Goal: Complete application form

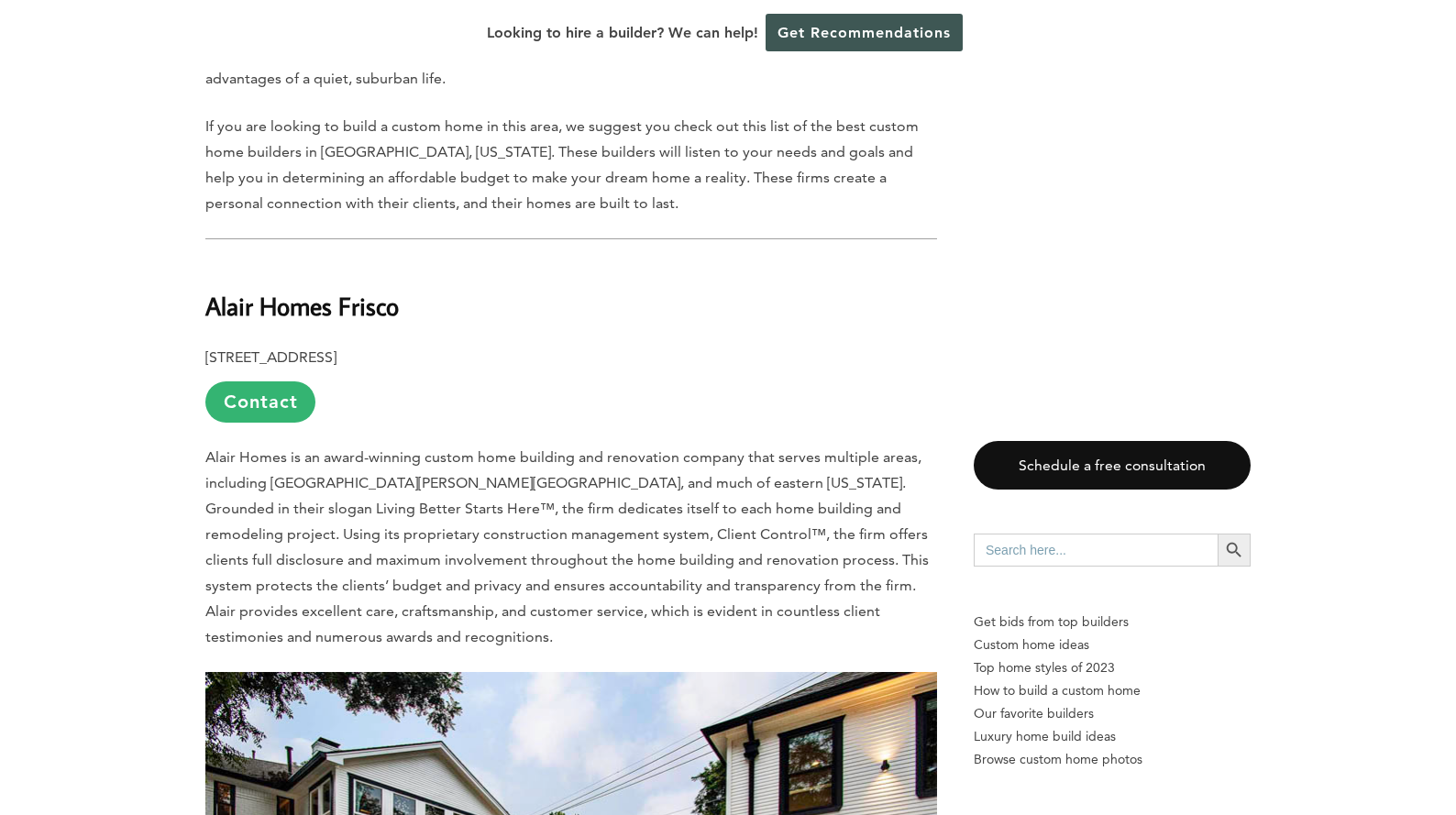
scroll to position [1284, 0]
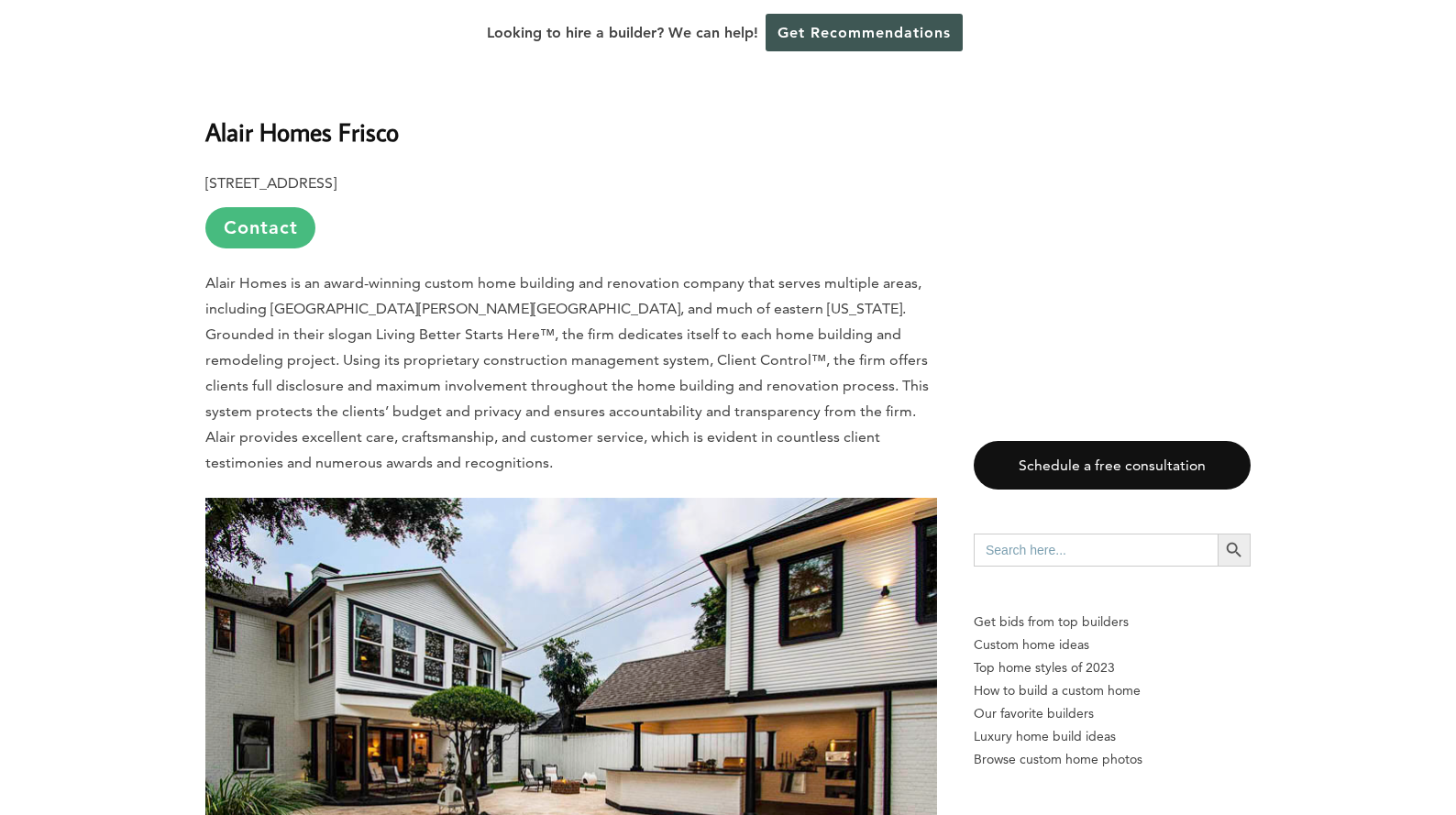
click at [274, 207] on link "Contact" at bounding box center [260, 228] width 110 height 41
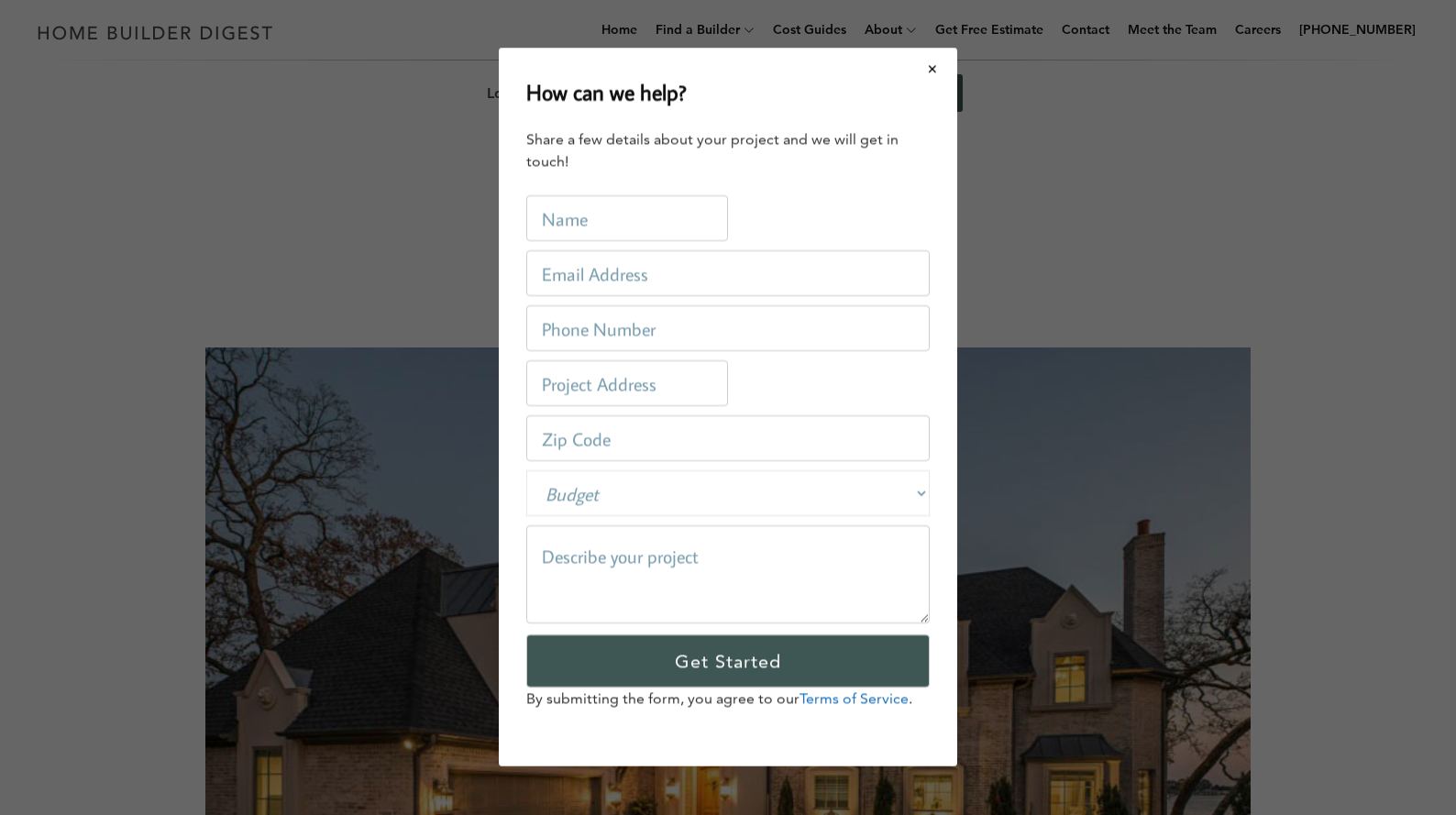
scroll to position [0, 0]
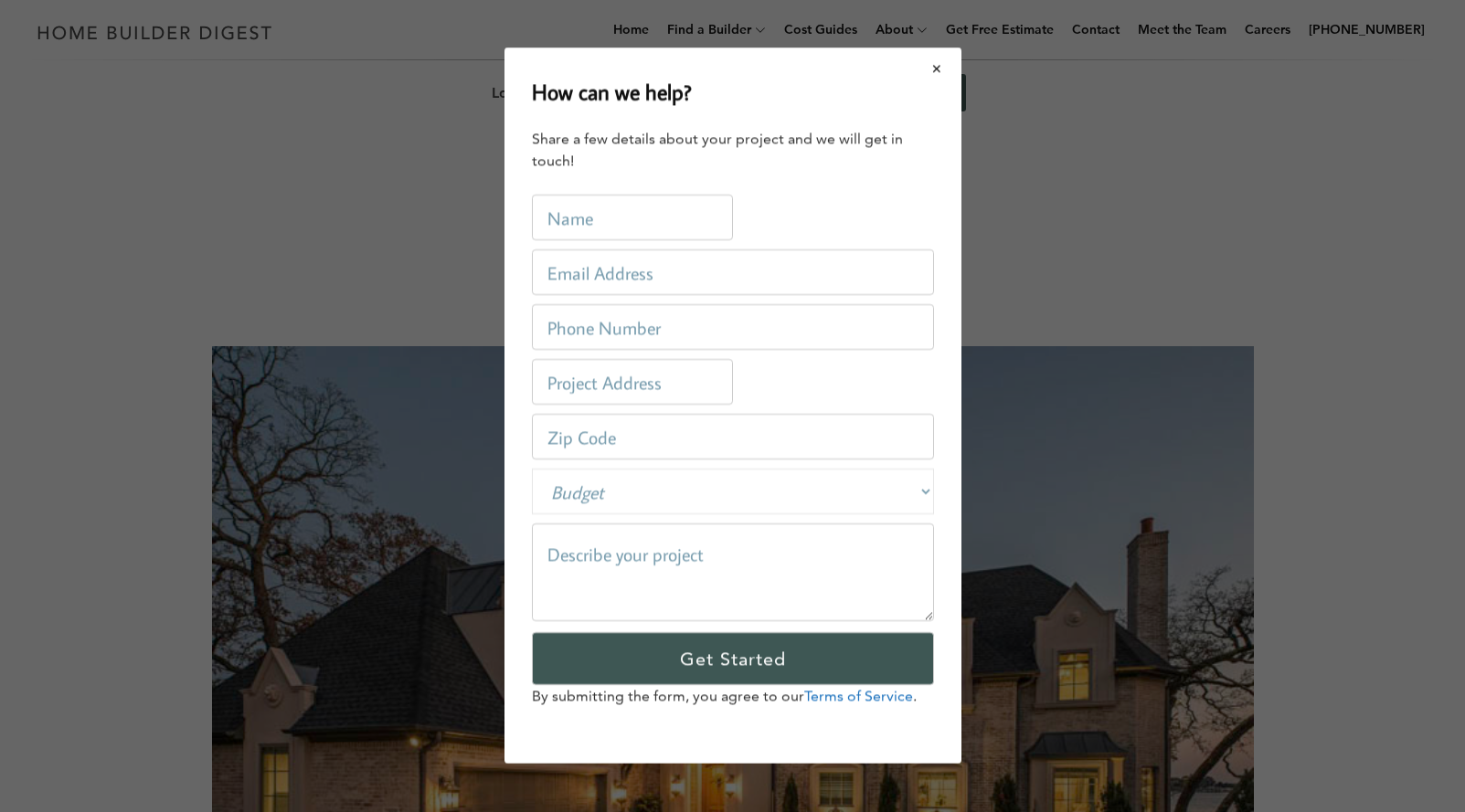
click at [930, 67] on button "Close modal" at bounding box center [938, 68] width 49 height 38
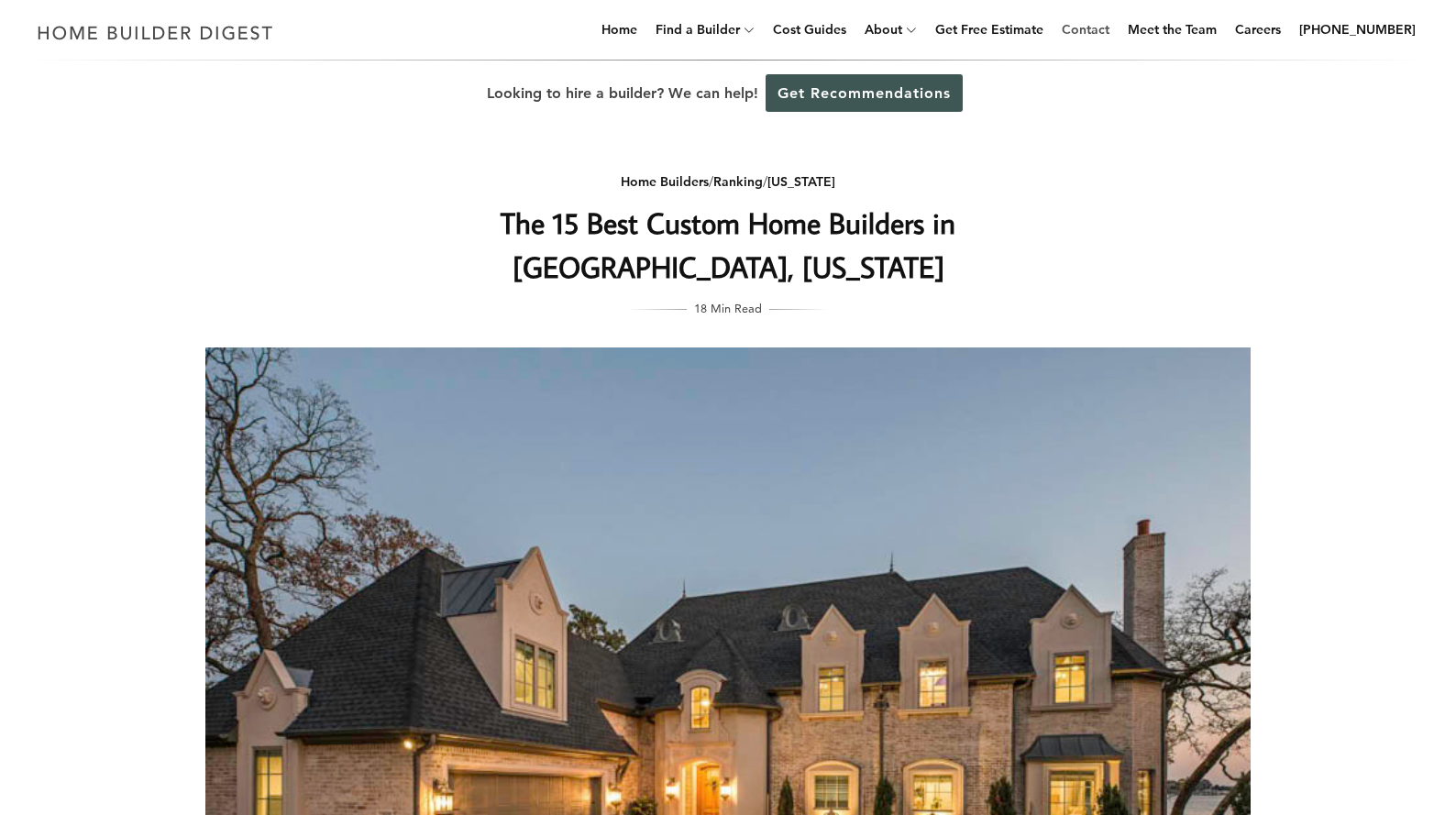
click at [1110, 33] on link "Contact" at bounding box center [1086, 29] width 63 height 59
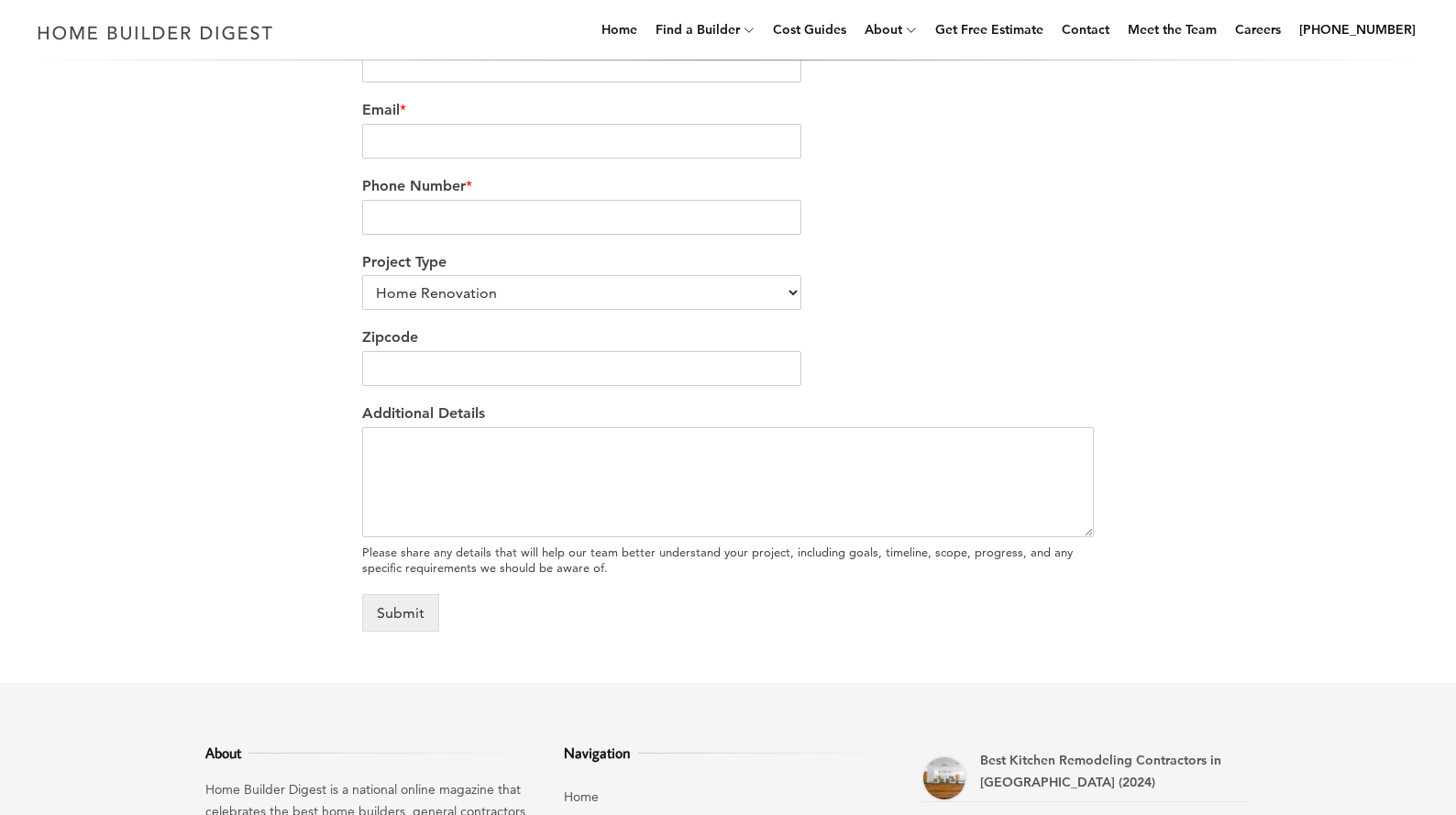
scroll to position [642, 0]
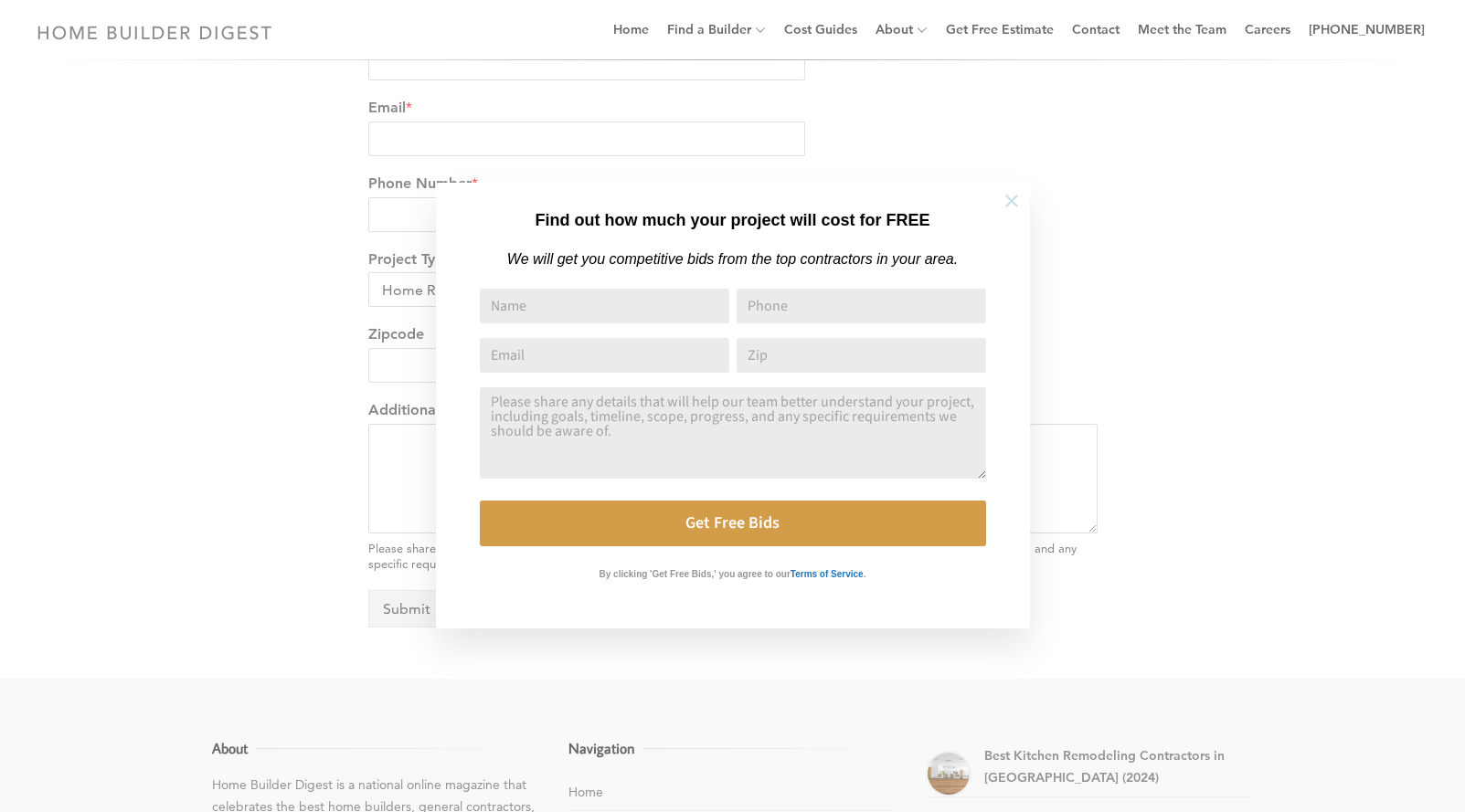
click at [1014, 197] on icon at bounding box center [1012, 201] width 20 height 20
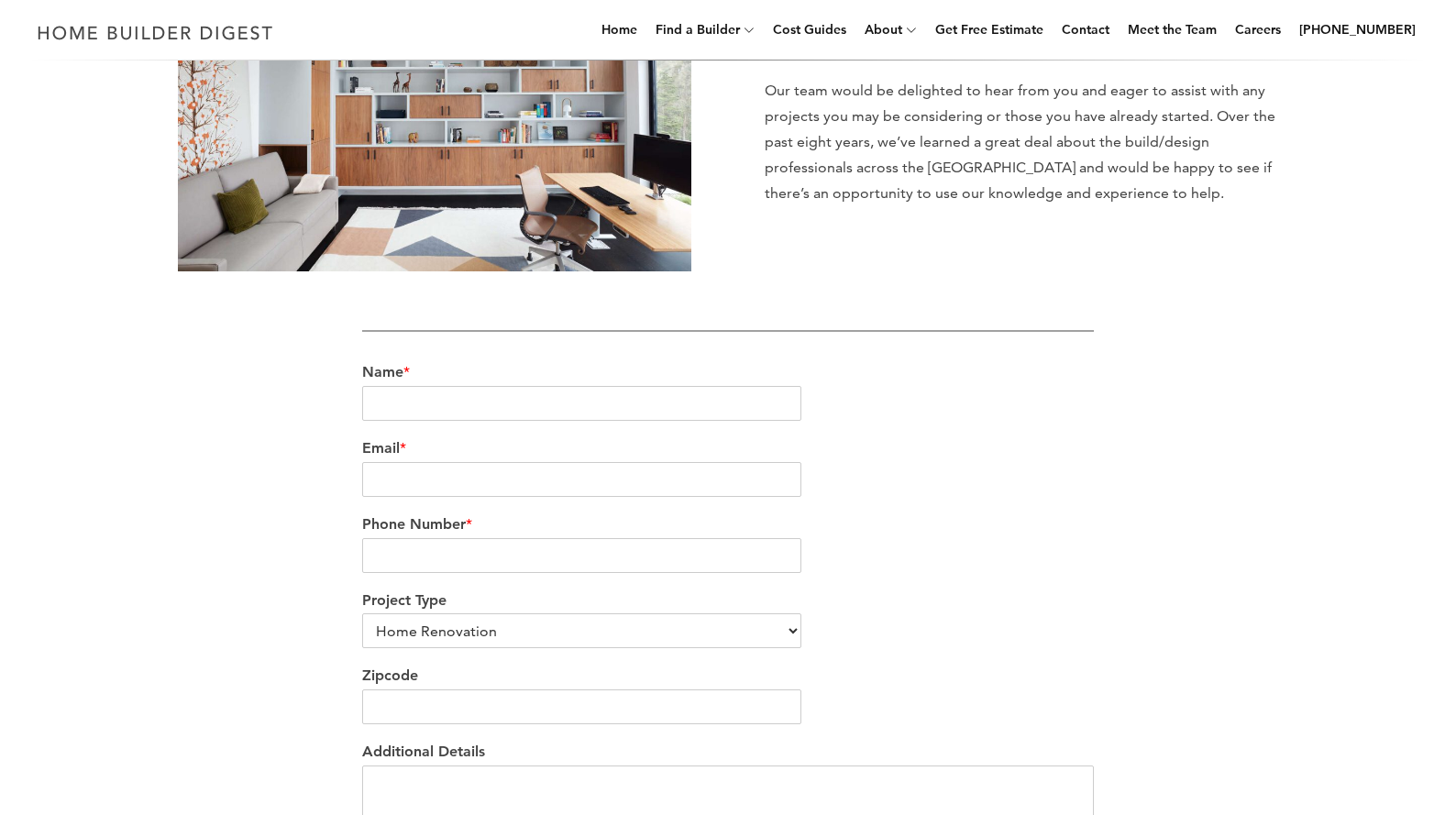
scroll to position [550, 0]
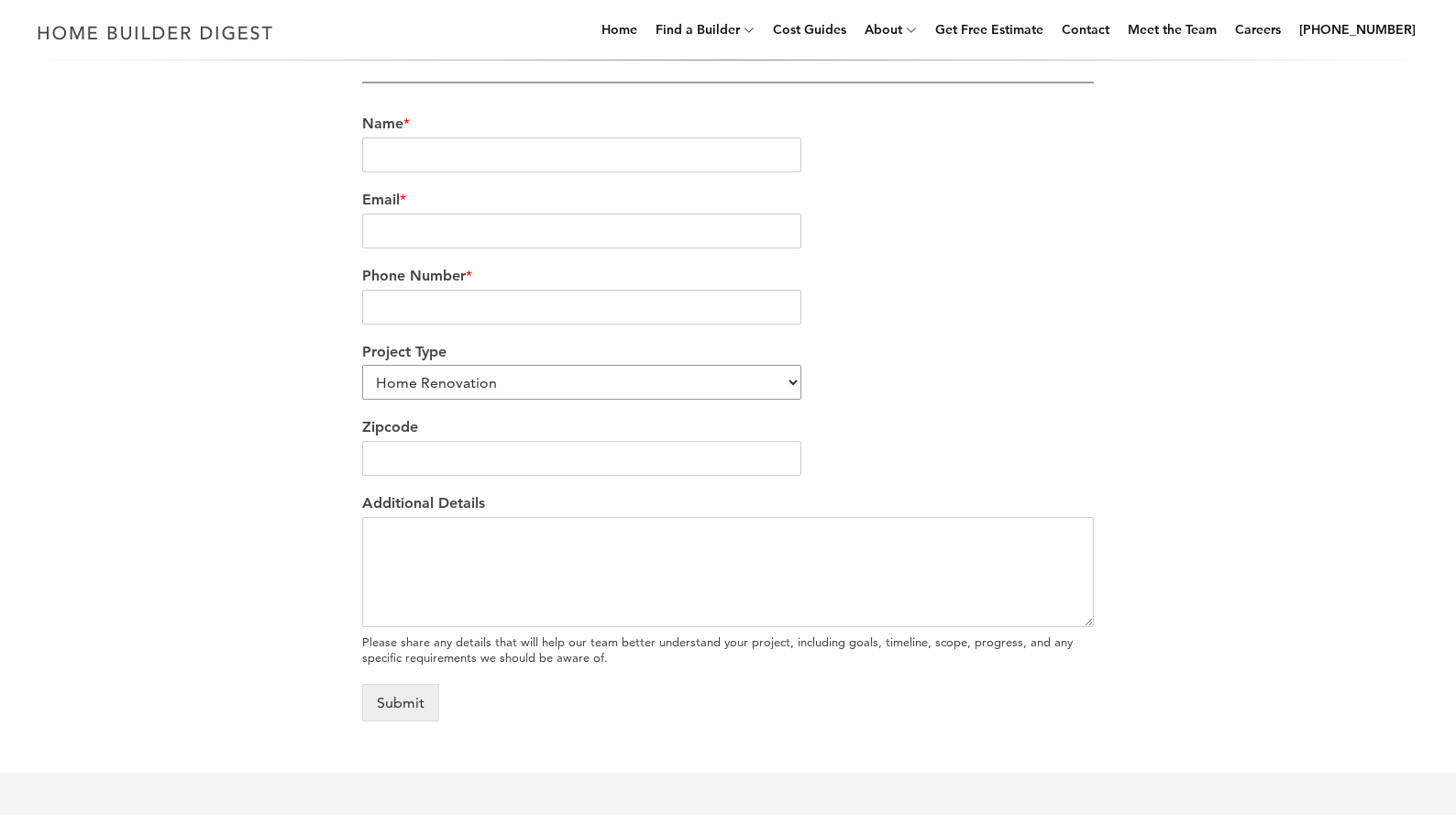
click at [601, 370] on select "Home Renovation Custom Home Builder Commercial Renovation Other" at bounding box center [582, 383] width 440 height 35
click at [1151, 360] on div "We’re love to hear from you Our team would be delighted to hear from you and ea…" at bounding box center [728, 193] width 1046 height 1099
click at [530, 153] on input "Name *" at bounding box center [582, 155] width 440 height 35
click at [518, 151] on input "Juan" at bounding box center [582, 155] width 440 height 35
type input "Juan Platas"
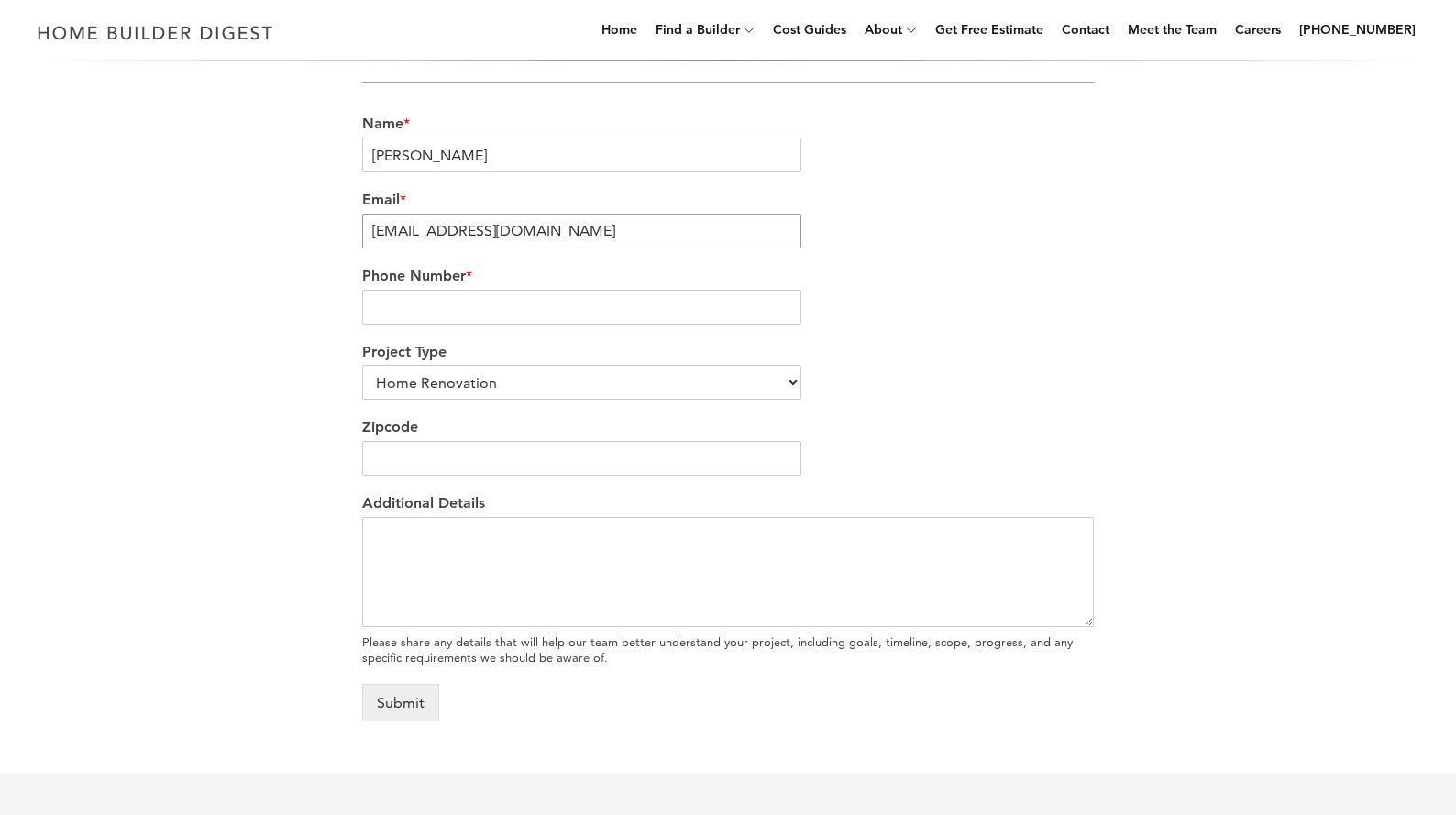
type input "info@hydrocustompools.com"
type input "9727424883"
click at [513, 385] on select "Home Renovation Custom Home Builder Commercial Renovation Other" at bounding box center [582, 383] width 440 height 35
select select "Other"
click at [363, 365] on select "Home Renovation Custom Home Builder Commercial Renovation Other" at bounding box center [582, 383] width 440 height 35
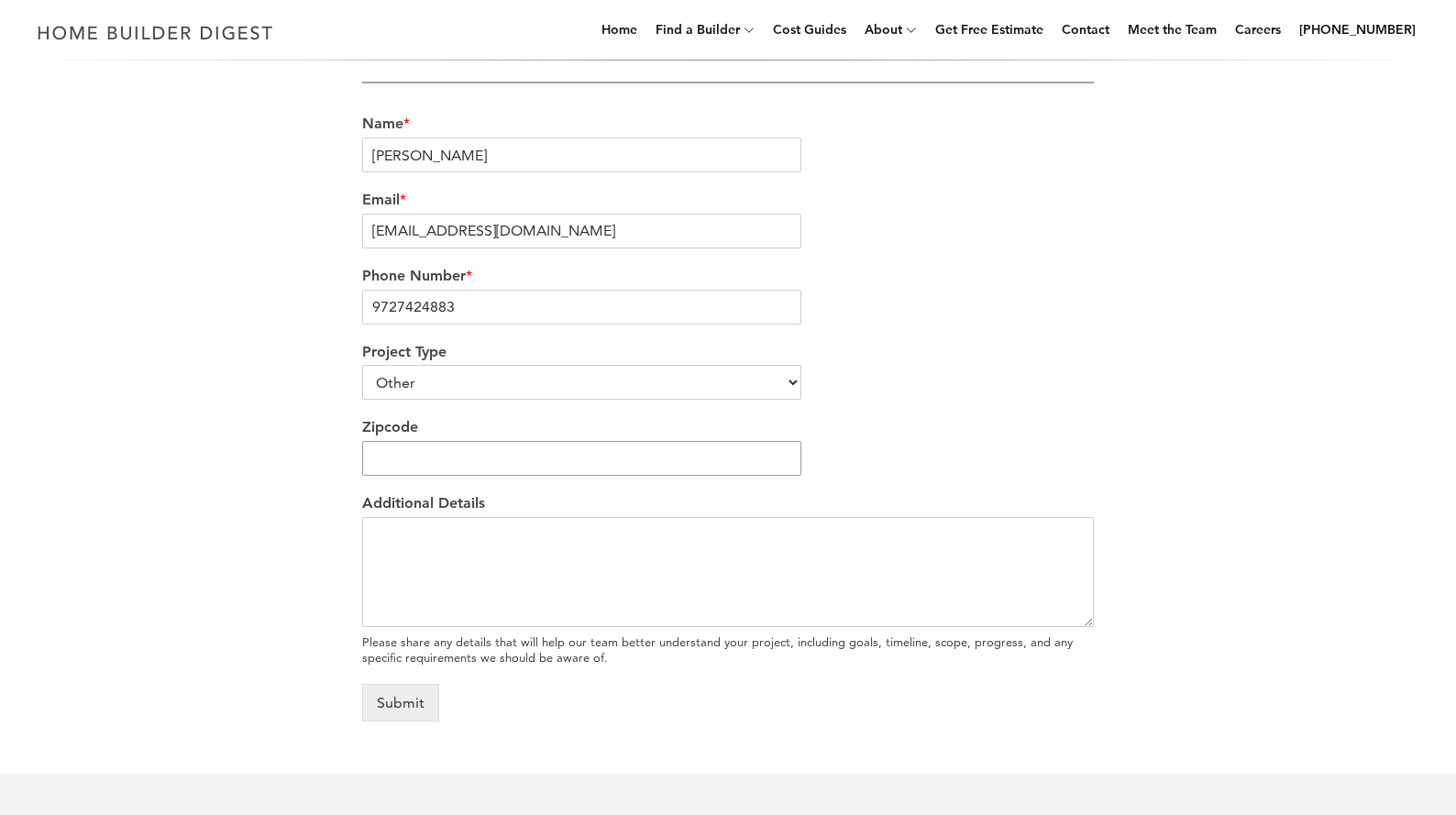
click at [506, 460] on input "Zipcode" at bounding box center [582, 458] width 440 height 35
type input "75057"
drag, startPoint x: 1107, startPoint y: 348, endPoint x: 909, endPoint y: 527, distance: 266.9
click at [1104, 350] on div "We’re love to hear from you Our team would be delighted to hear from you and ea…" at bounding box center [728, 193] width 1046 height 1099
click at [894, 576] on textarea "Additional Details" at bounding box center [728, 572] width 732 height 110
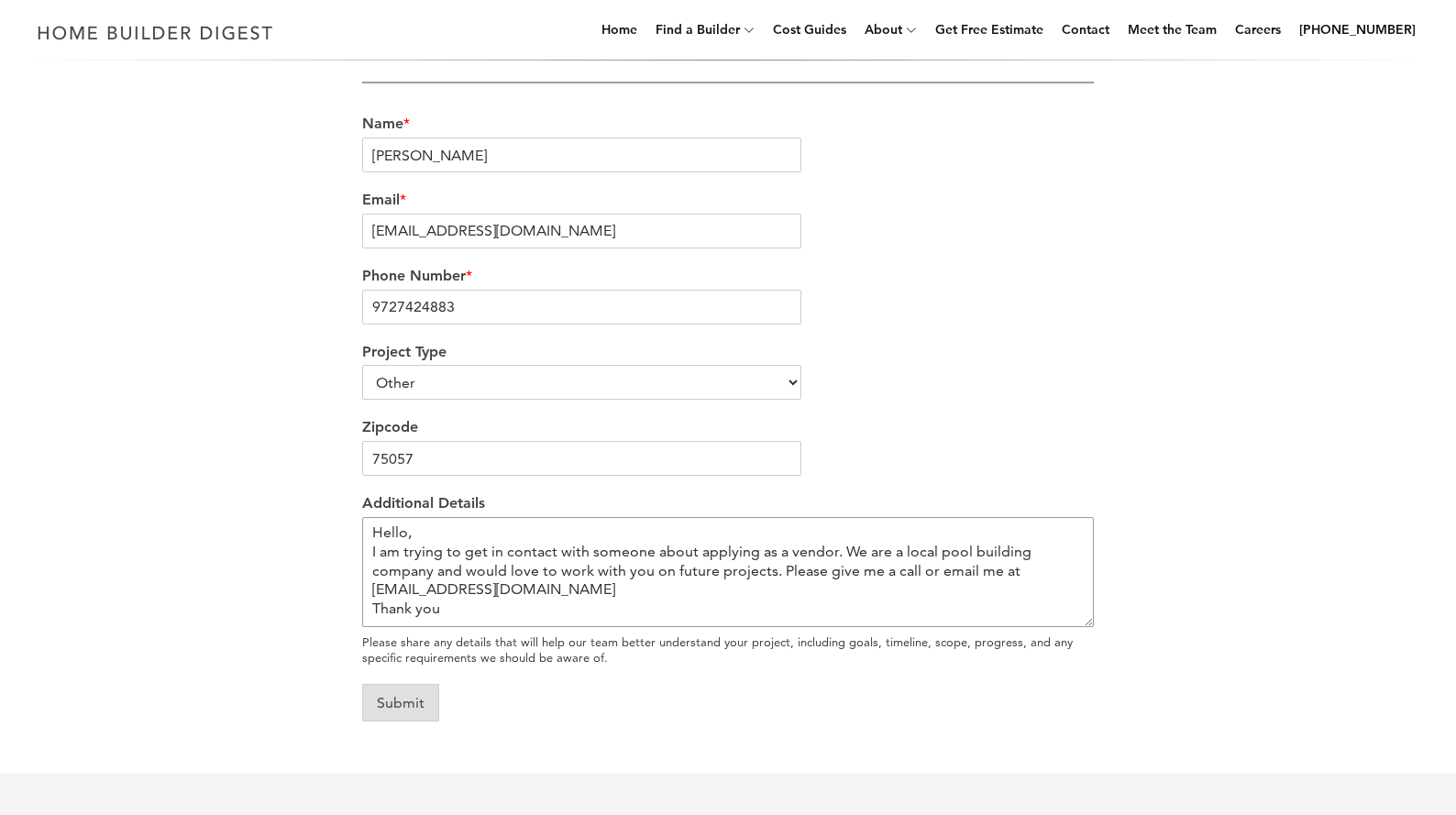
type textarea "Hello, I am trying to get in contact with someone about applying as a vendor. W…"
click at [423, 707] on button "Submit" at bounding box center [401, 703] width 77 height 37
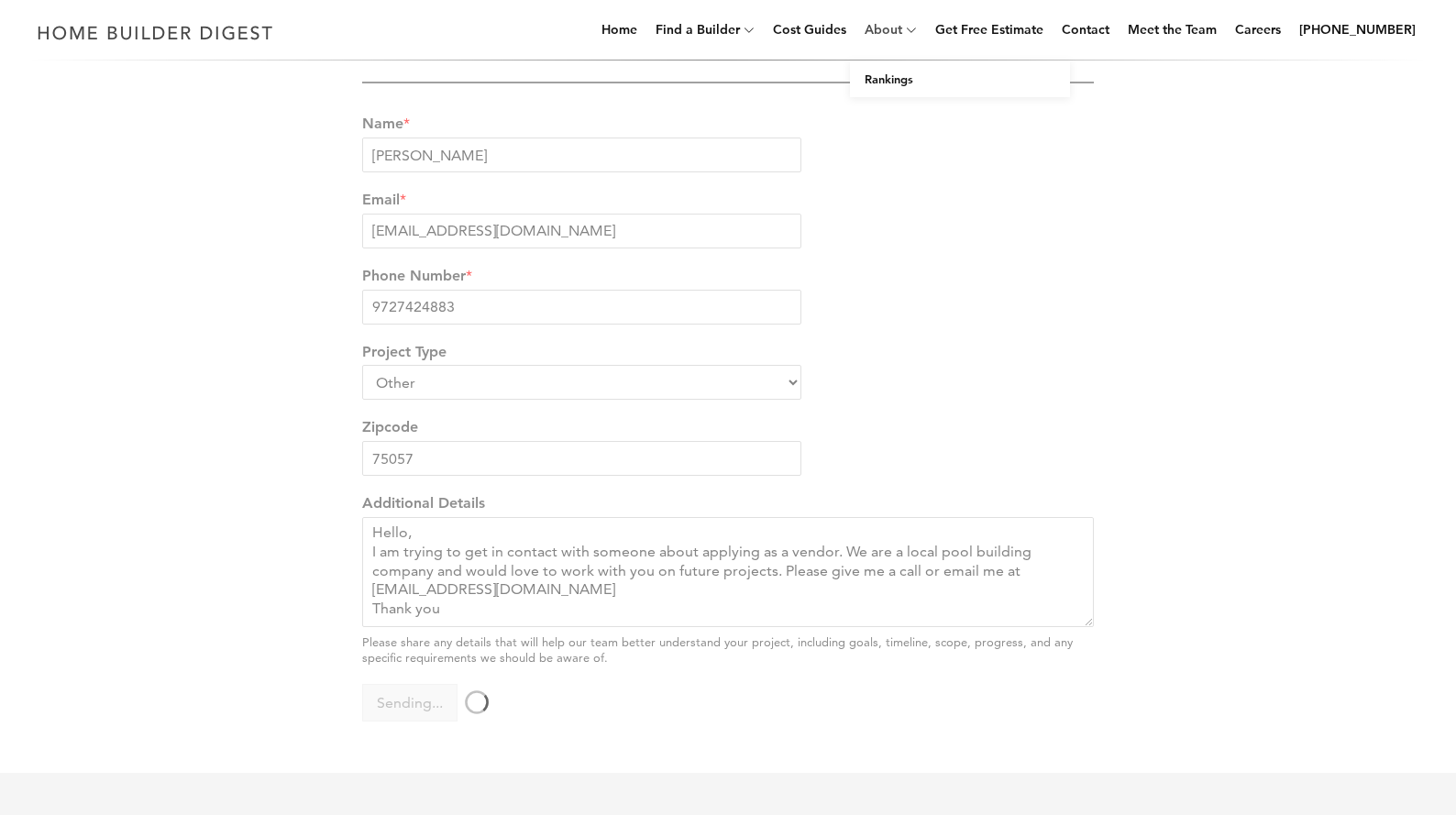
scroll to position [539, 0]
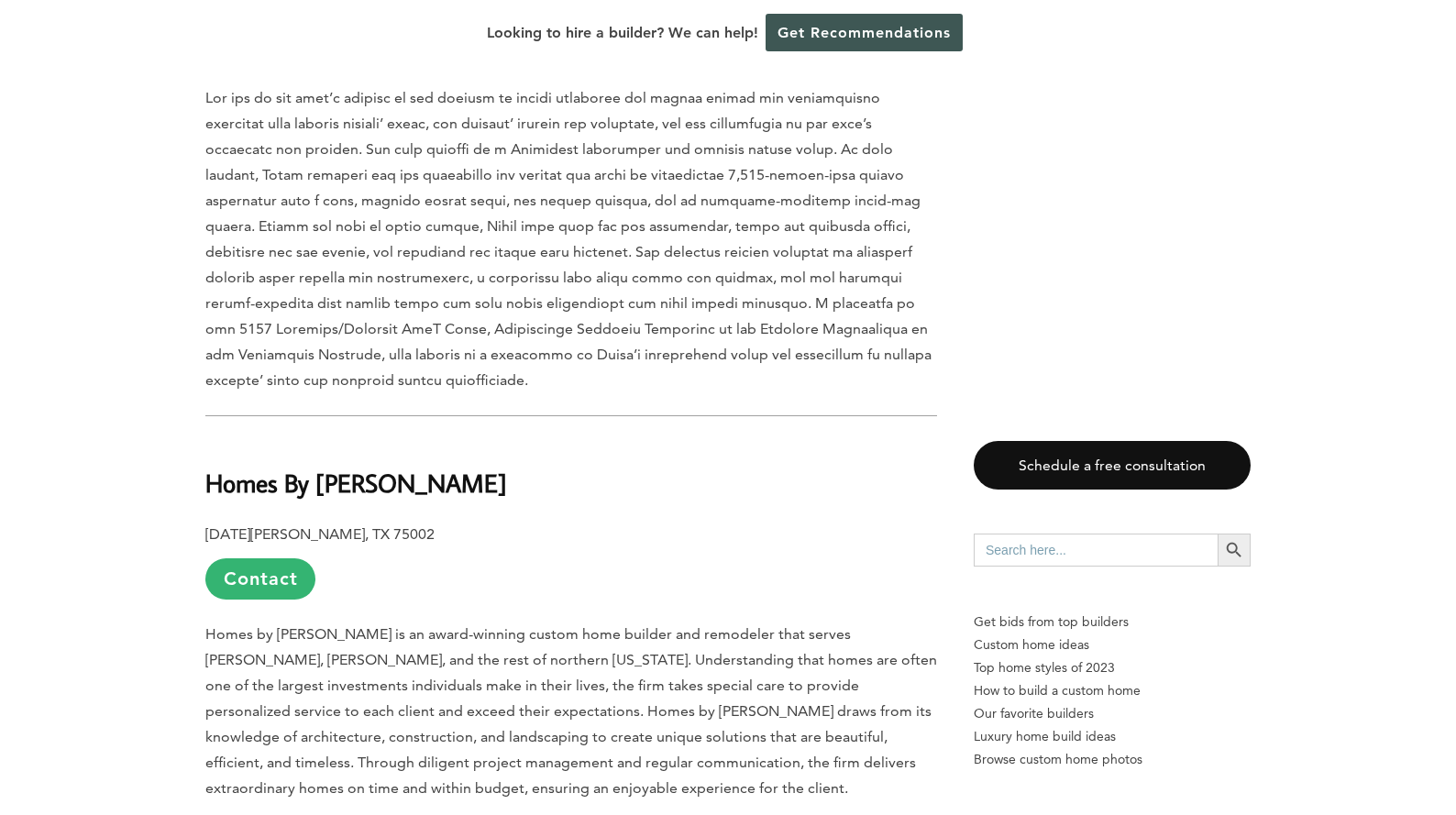
scroll to position [2476, 0]
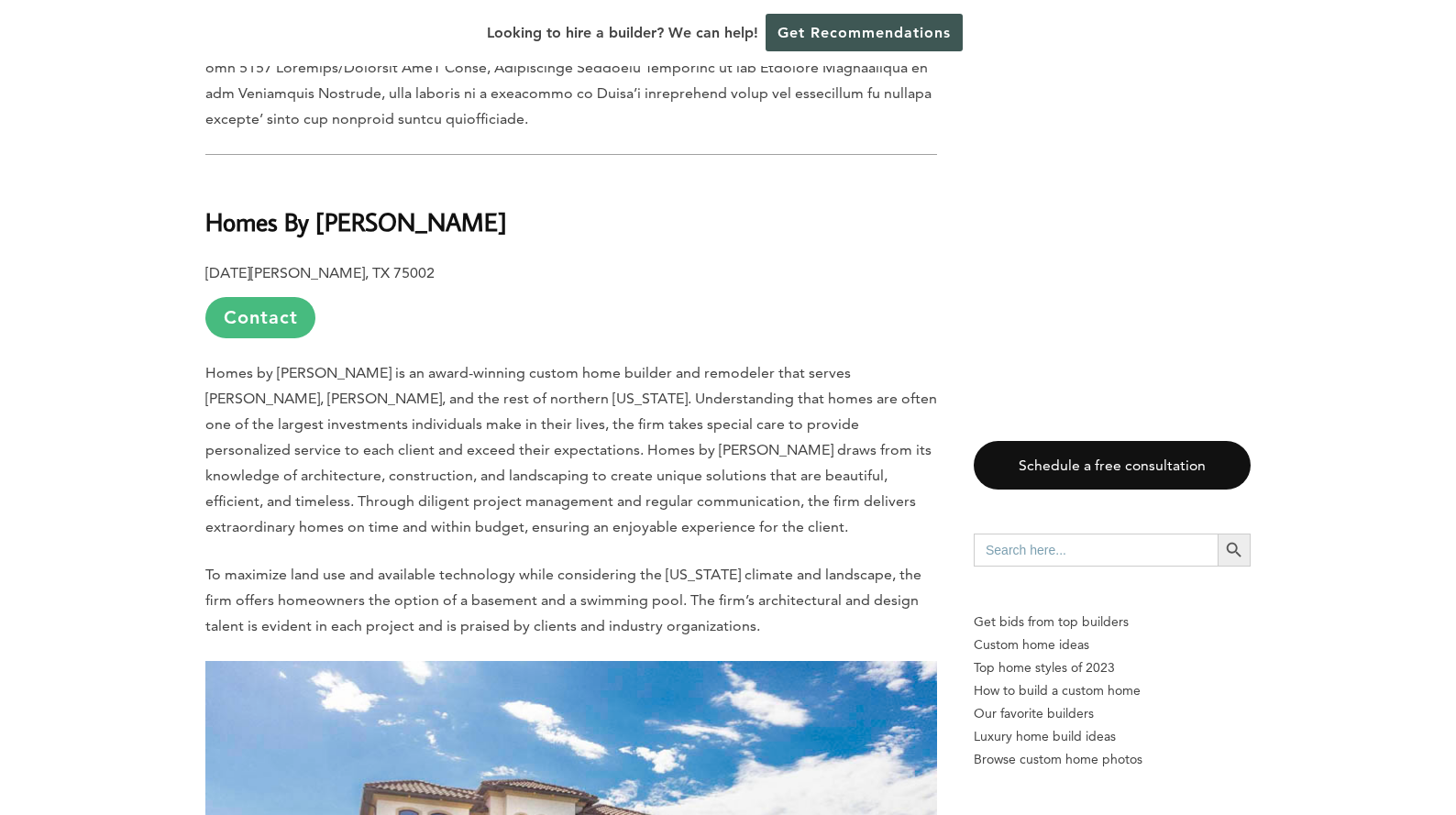
click at [304, 297] on link "Contact" at bounding box center [260, 318] width 110 height 41
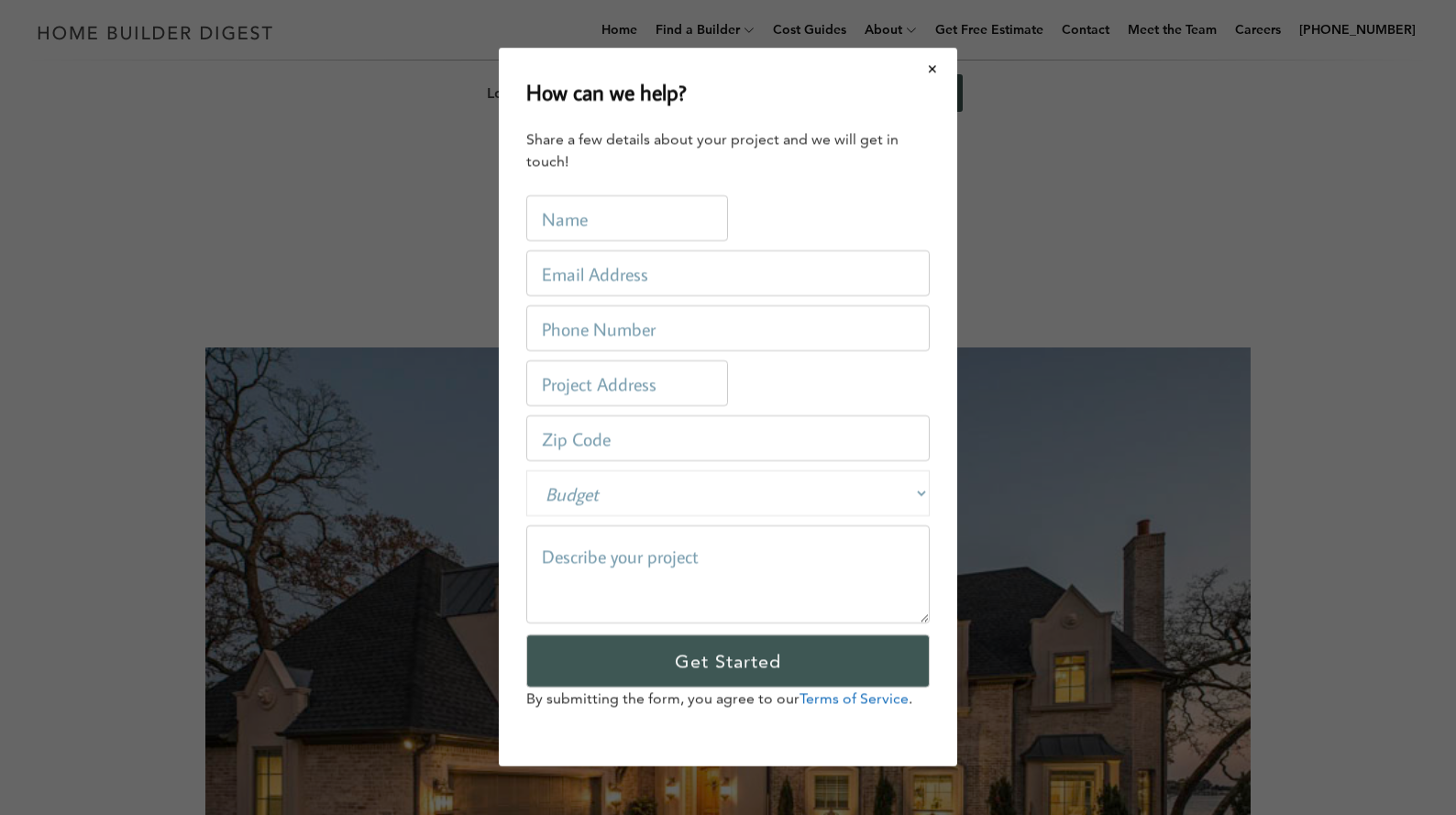
scroll to position [0, 0]
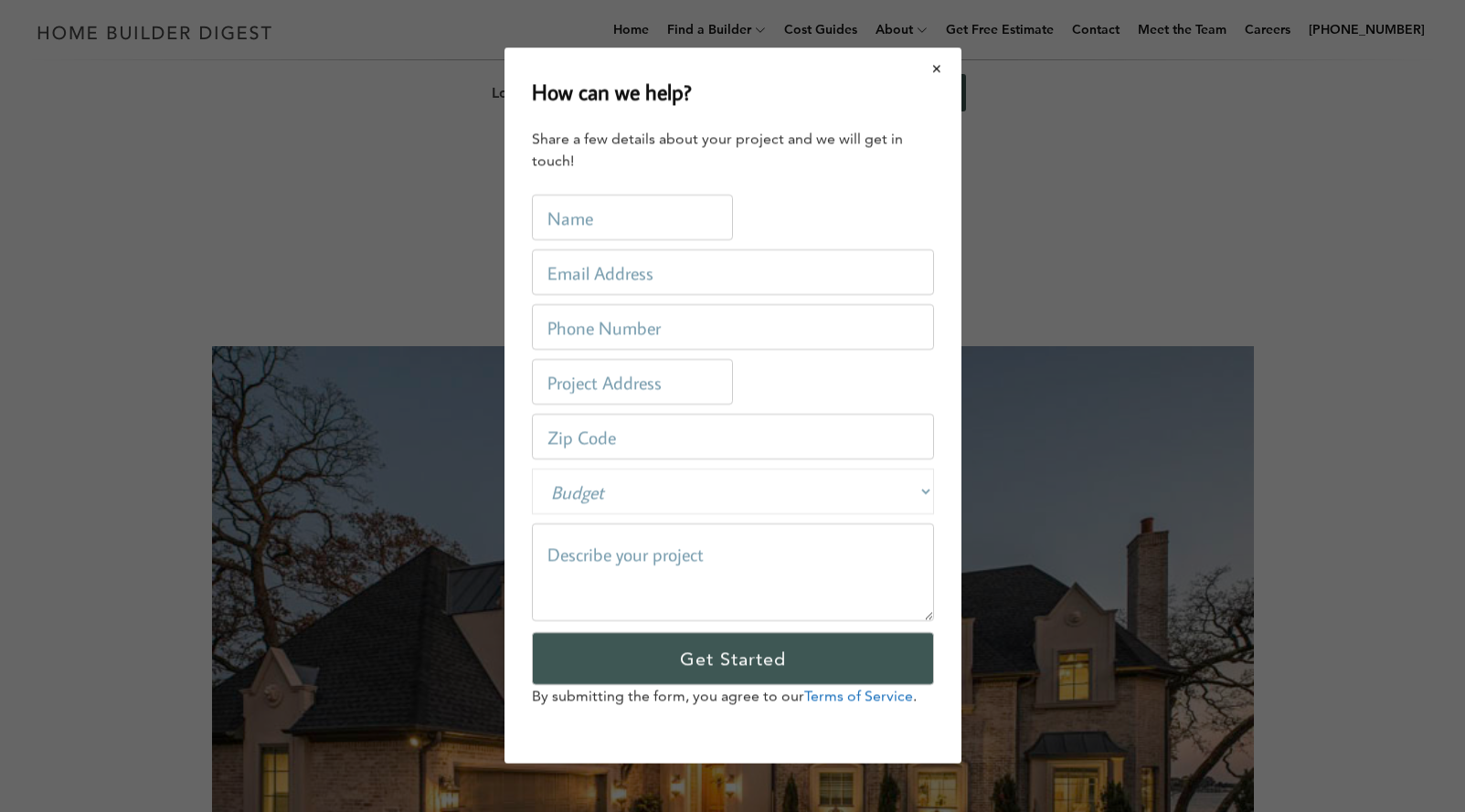
click at [942, 71] on button "Close modal" at bounding box center [938, 68] width 49 height 38
